Goal: Task Accomplishment & Management: Manage account settings

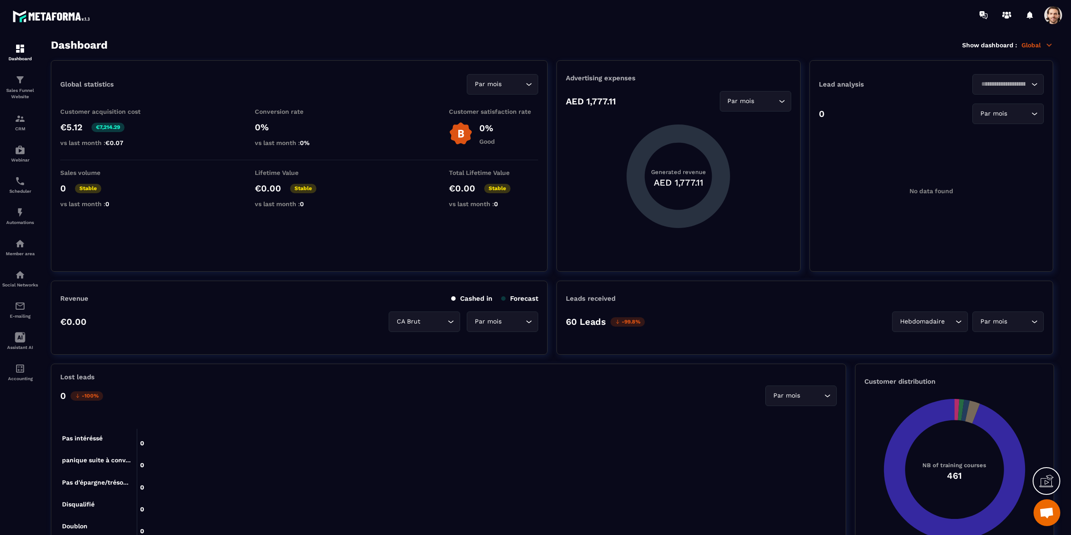
click at [1034, 44] on p "Global" at bounding box center [1038, 45] width 32 height 8
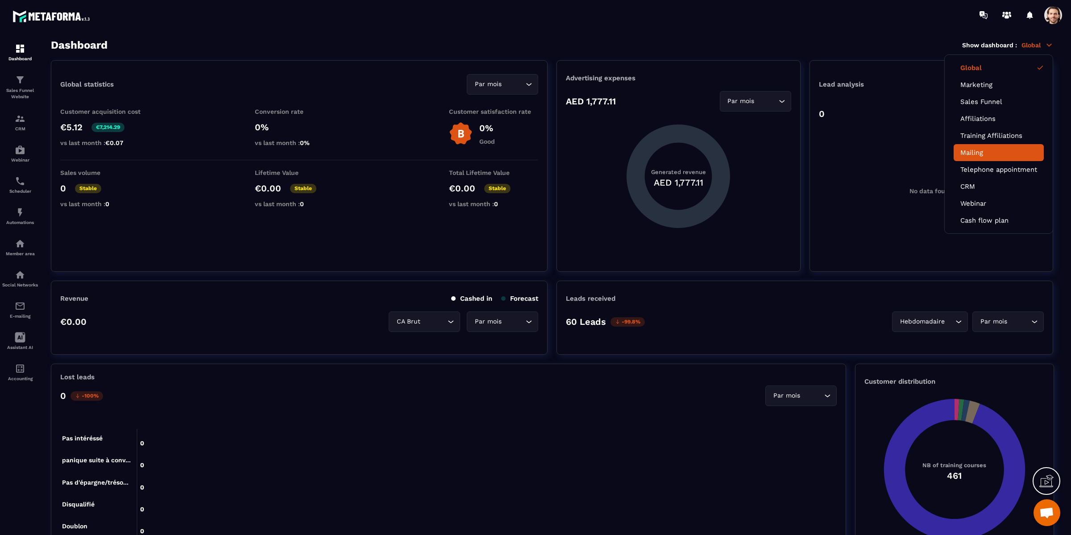
click at [986, 155] on link "Mailing" at bounding box center [999, 153] width 77 height 8
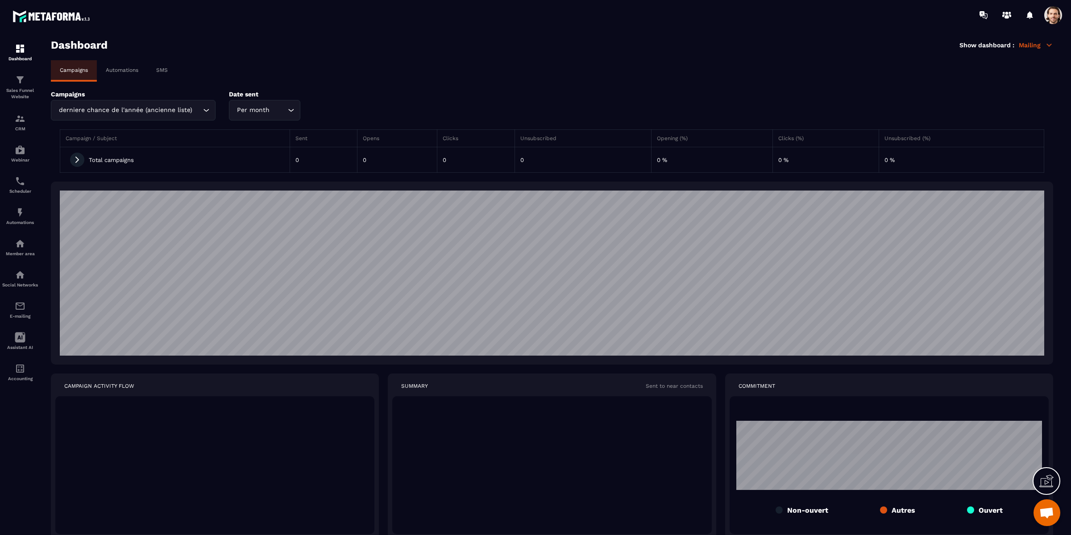
click at [129, 70] on p "Automations" at bounding box center [122, 70] width 33 height 6
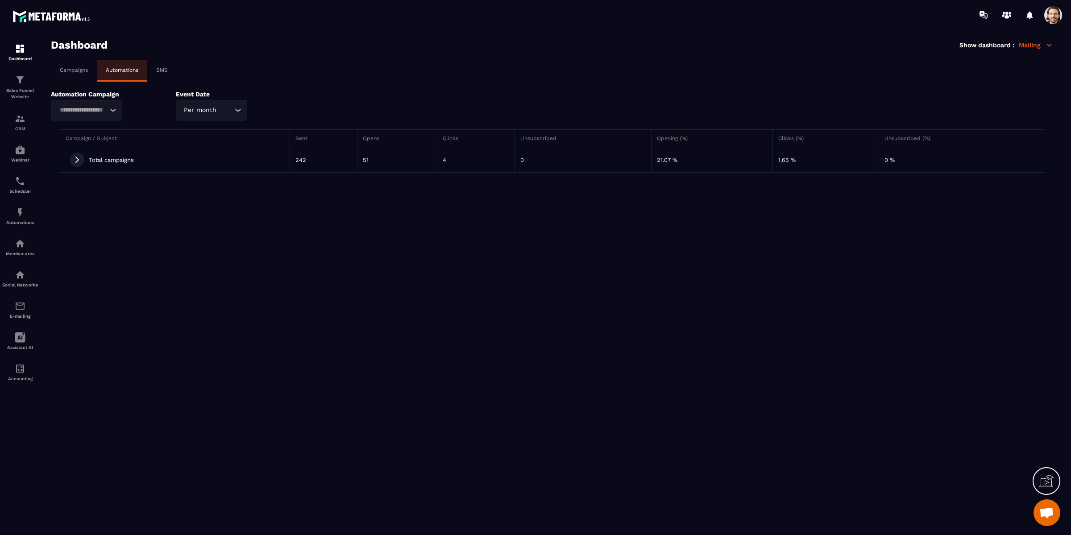
click at [76, 162] on icon at bounding box center [77, 160] width 4 height 6
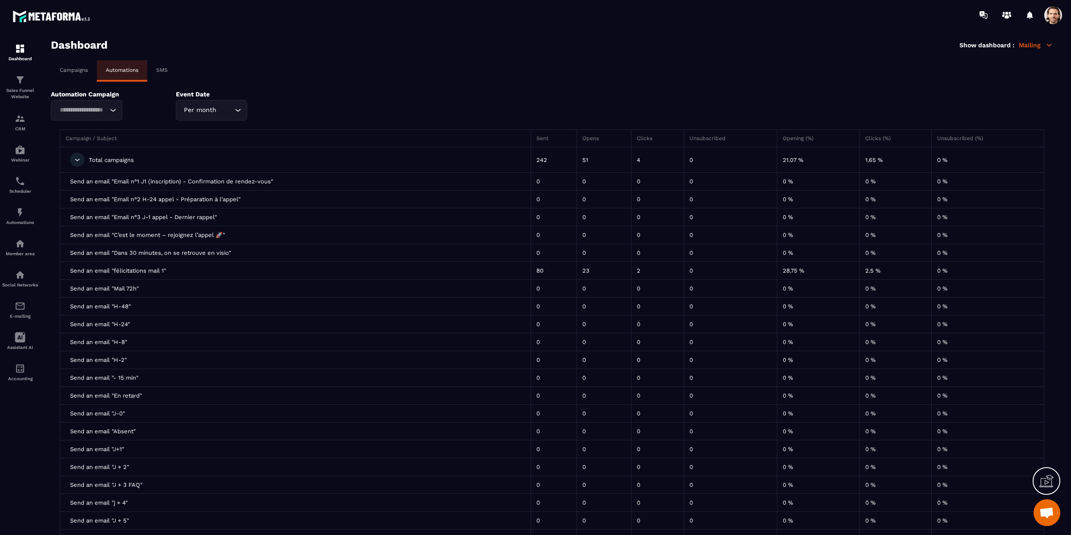
click at [210, 110] on div "Per month" at bounding box center [207, 110] width 53 height 10
click at [214, 149] on p "Year" at bounding box center [211, 146] width 53 height 9
click at [401, 83] on div "Campaigns Automations SMS Automation Campaign Loading... Event Date Year Loadin…" at bounding box center [552, 317] width 1002 height 514
click at [1051, 17] on span at bounding box center [1053, 15] width 18 height 18
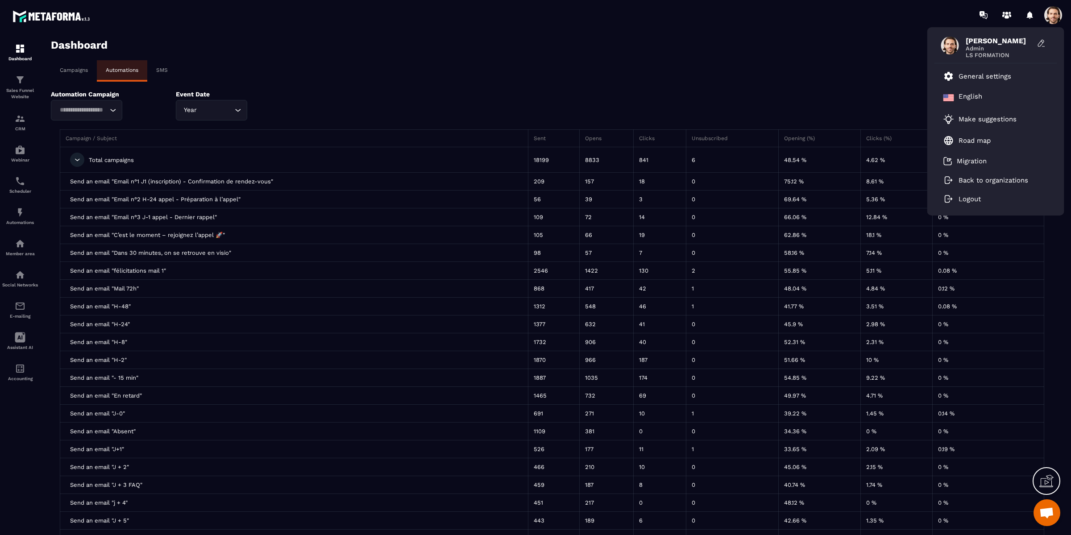
click at [810, 48] on div "Dashboard Show dashboard : Mailing" at bounding box center [552, 45] width 1002 height 12
